Goal: Task Accomplishment & Management: Use online tool/utility

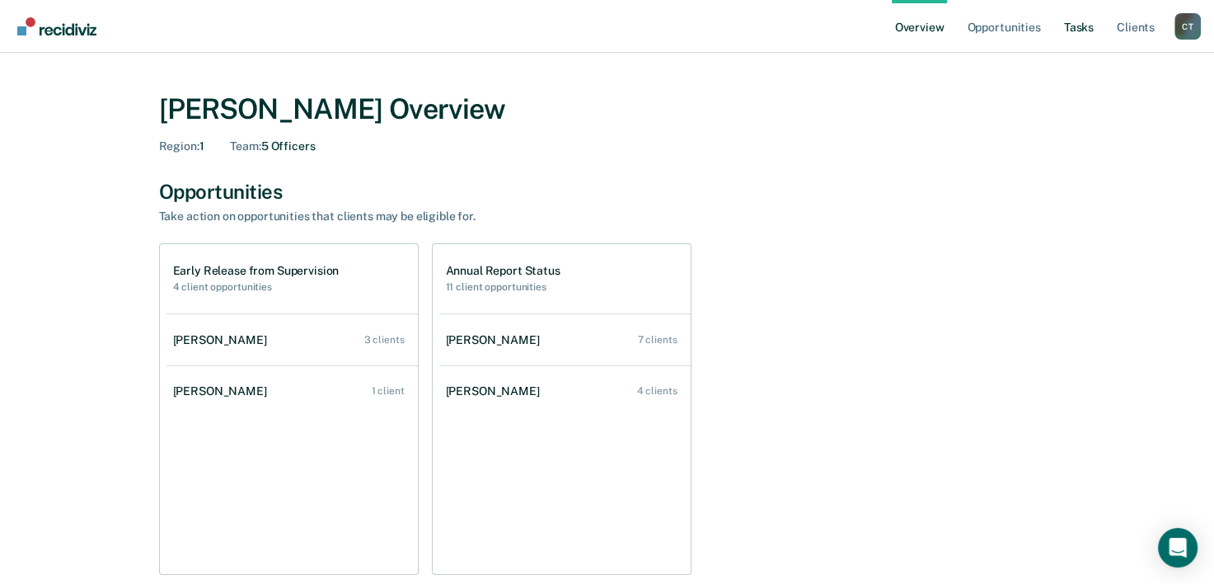
click at [1081, 30] on link "Tasks" at bounding box center [1079, 26] width 36 height 53
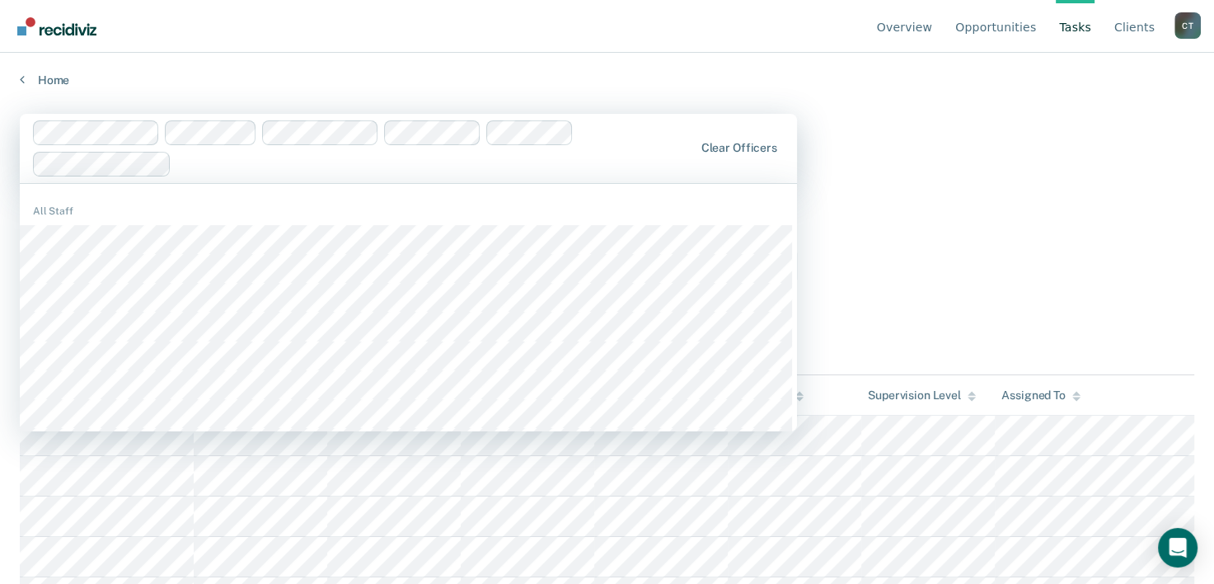
click at [959, 236] on main "1209 results available. Use Up and Down to choose options, press Enter to selec…" at bounding box center [607, 332] width 1214 height 491
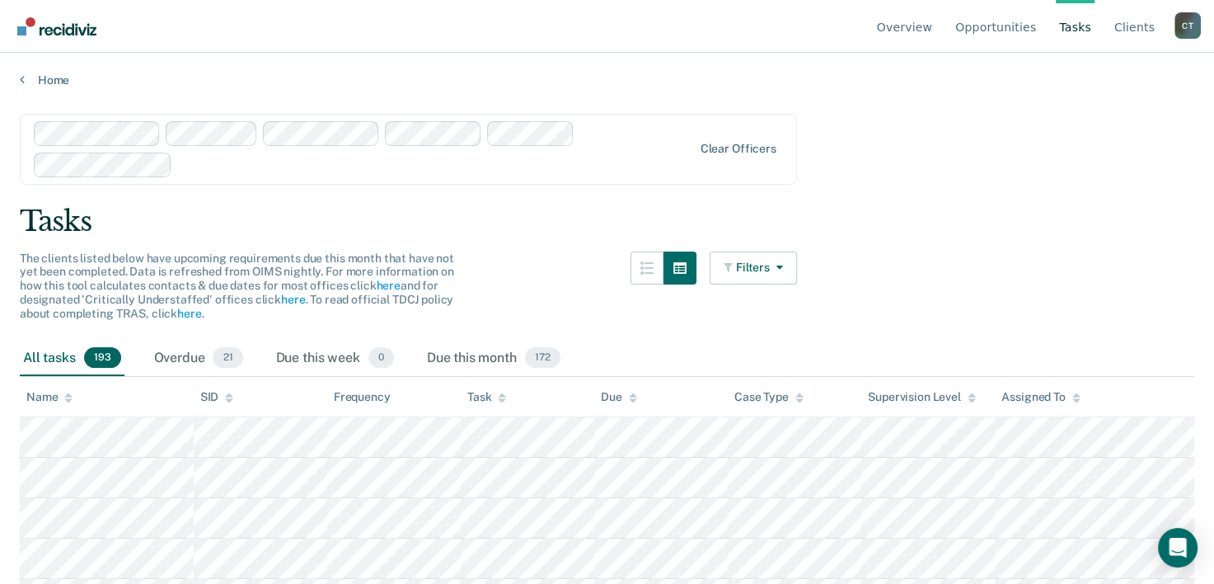
click at [1078, 26] on link "Tasks" at bounding box center [1075, 26] width 39 height 53
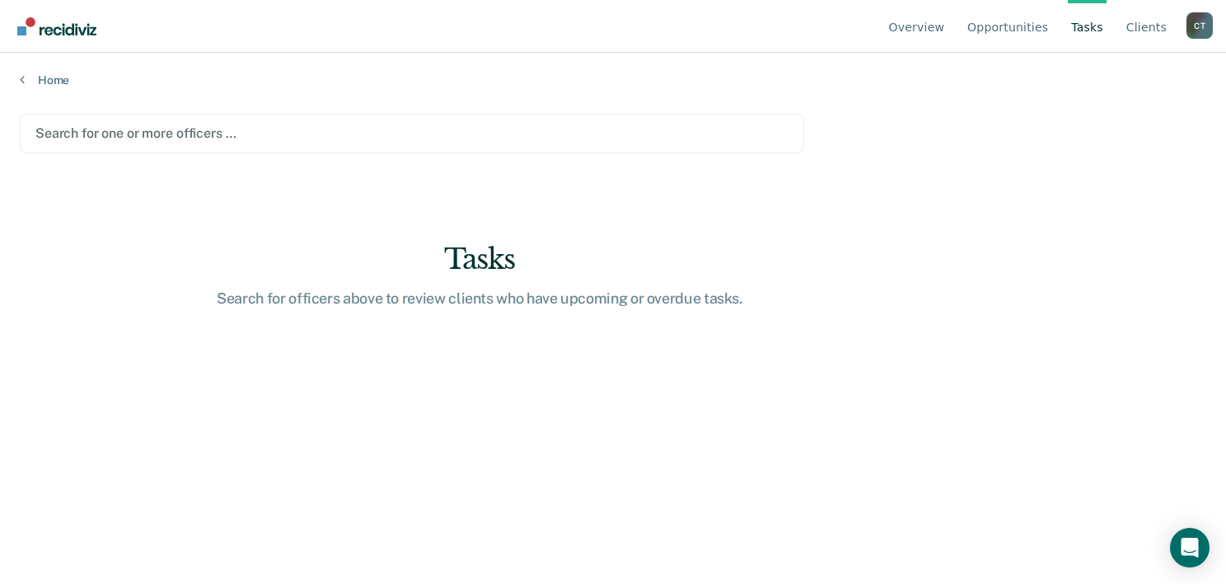
click at [178, 132] on div at bounding box center [411, 133] width 753 height 19
click at [83, 124] on div at bounding box center [411, 133] width 753 height 19
click at [148, 380] on main "Search for one or more officers … Tasks Search for officers above to review cli…" at bounding box center [613, 332] width 1226 height 491
click at [157, 128] on div at bounding box center [411, 133] width 753 height 19
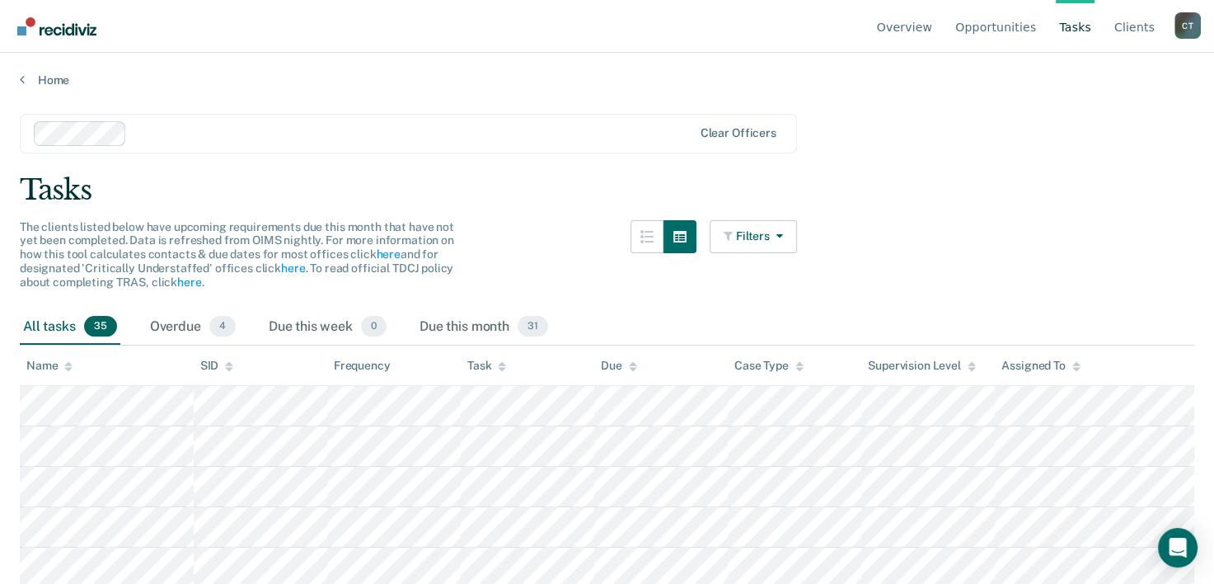
click at [102, 323] on span "35" at bounding box center [100, 326] width 33 height 21
